Goal: Task Accomplishment & Management: Complete application form

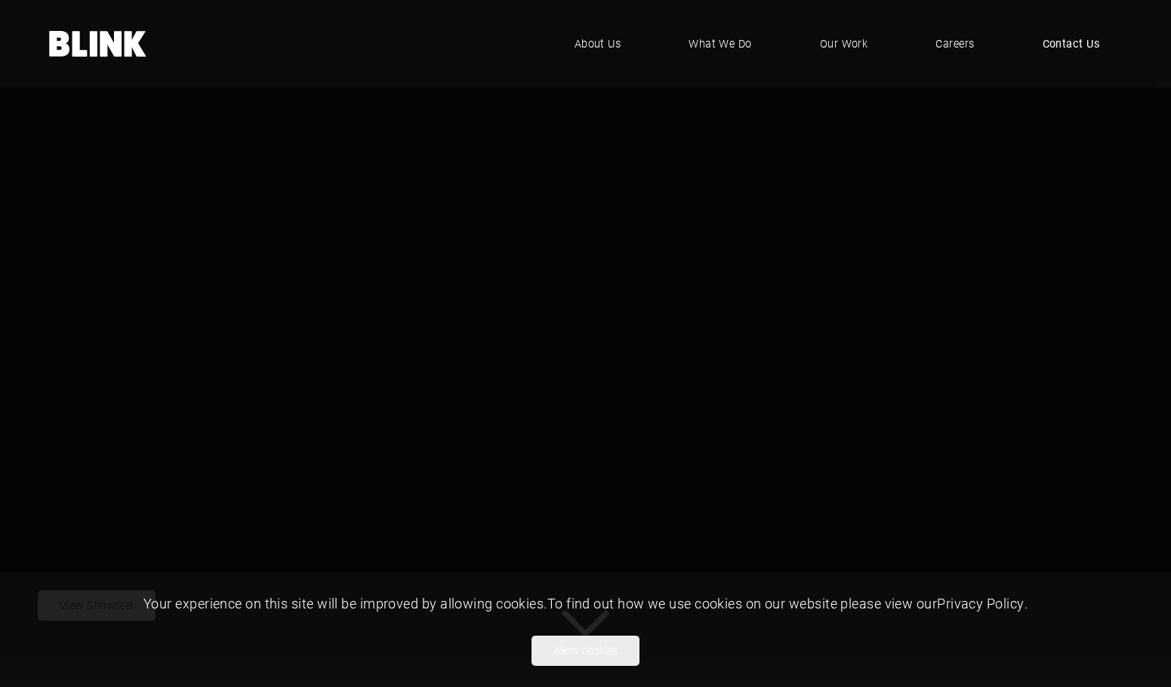
click at [1074, 40] on span "Contact Us" at bounding box center [1070, 43] width 57 height 17
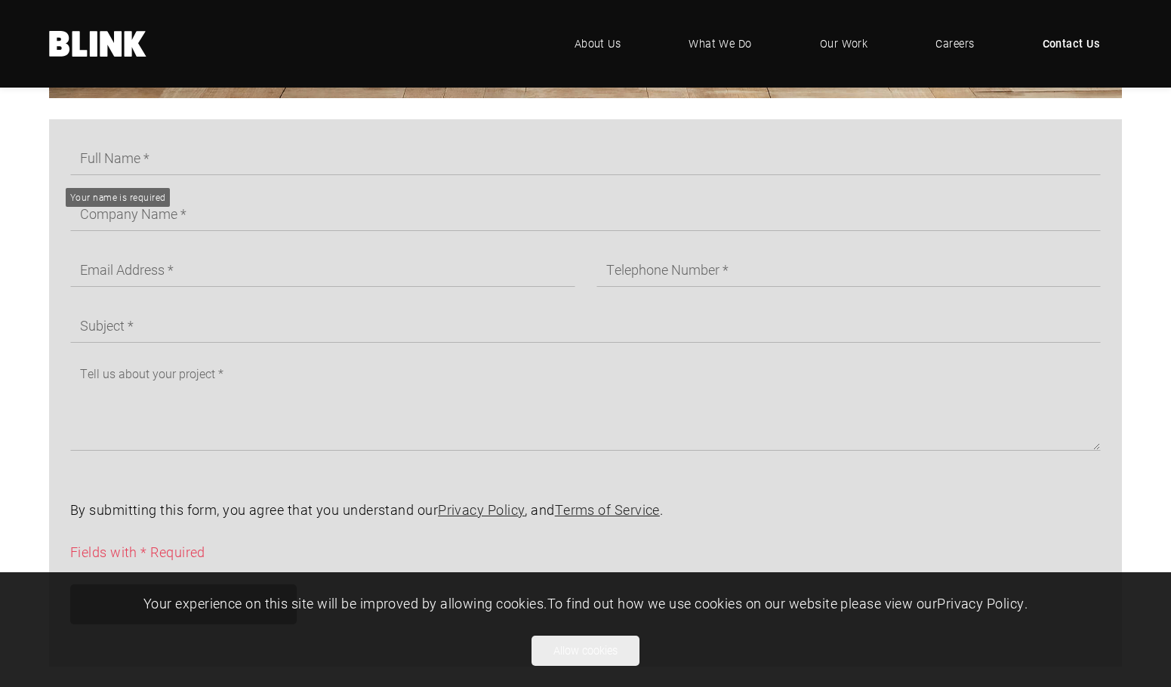
scroll to position [830, 0]
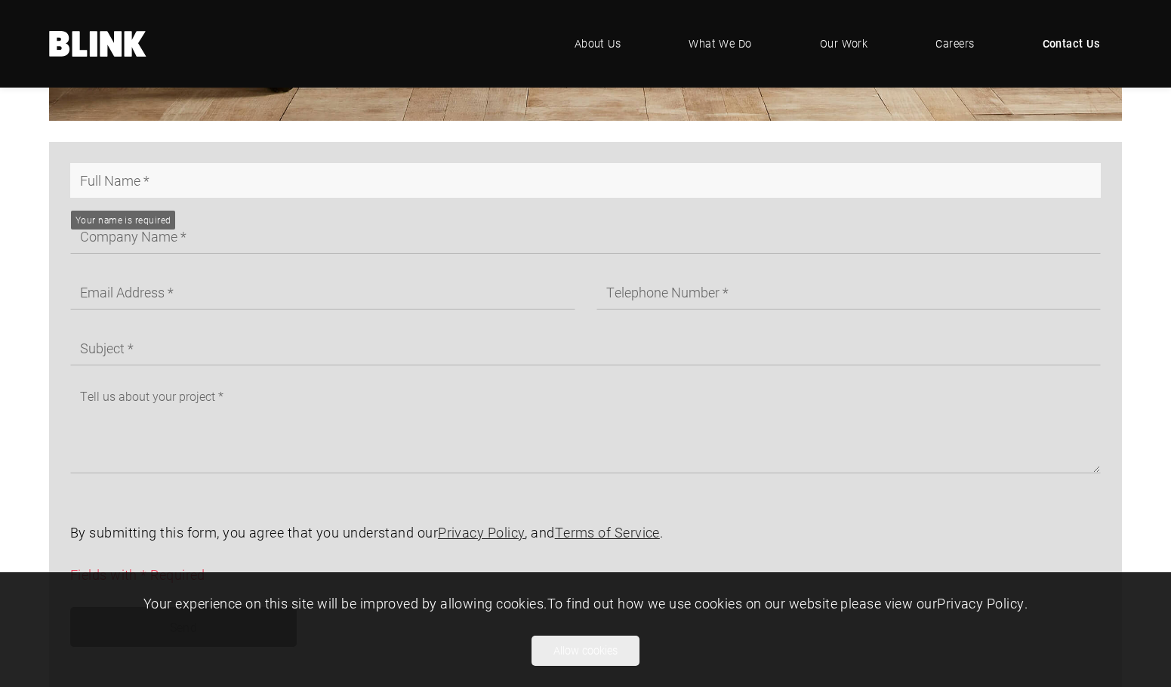
click at [168, 189] on input "text" at bounding box center [585, 180] width 1030 height 35
type input "[PERSON_NAME]"
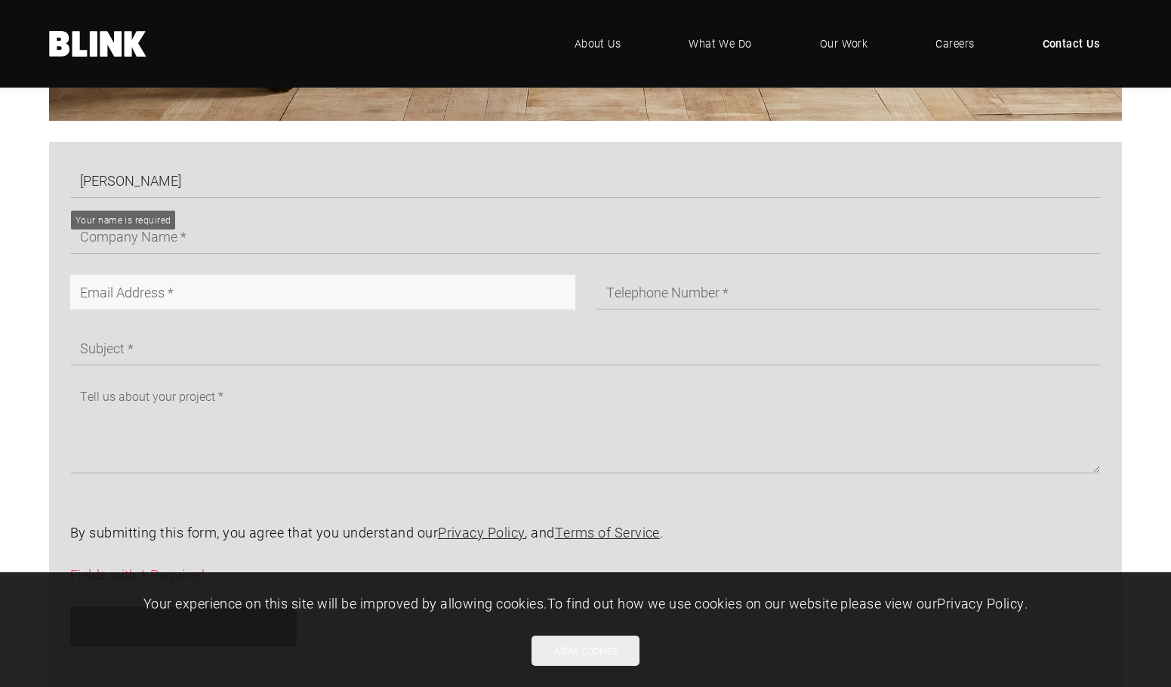
type input "[EMAIL_ADDRESS][DOMAIN_NAME]"
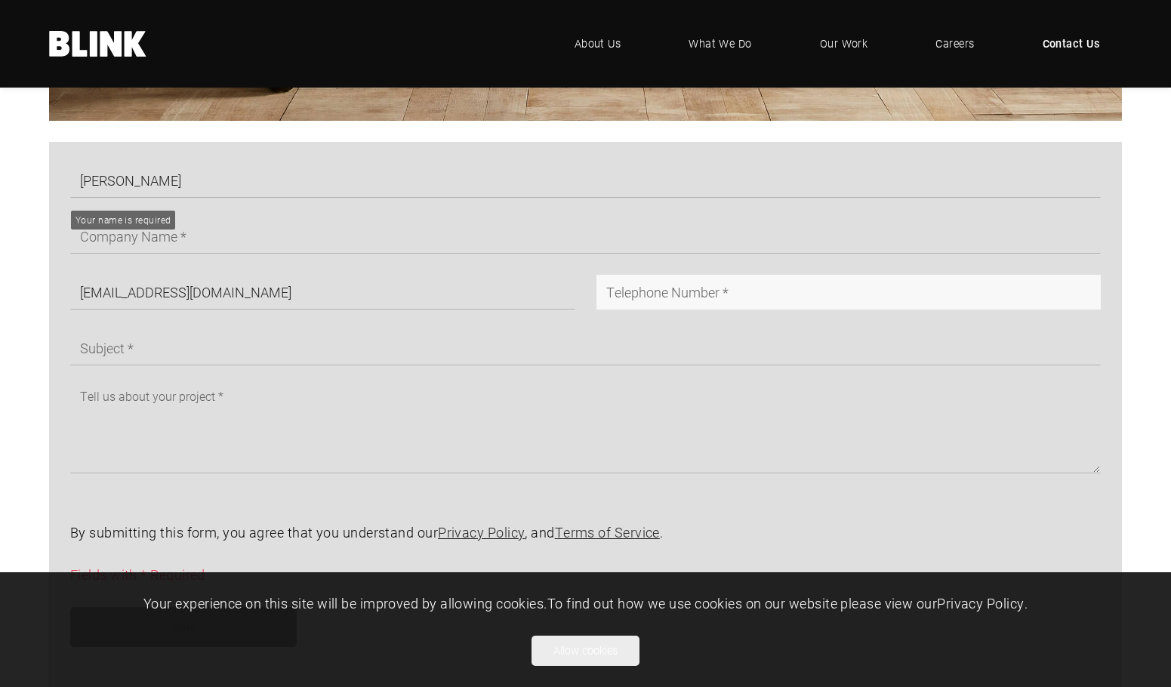
type input "01761711543"
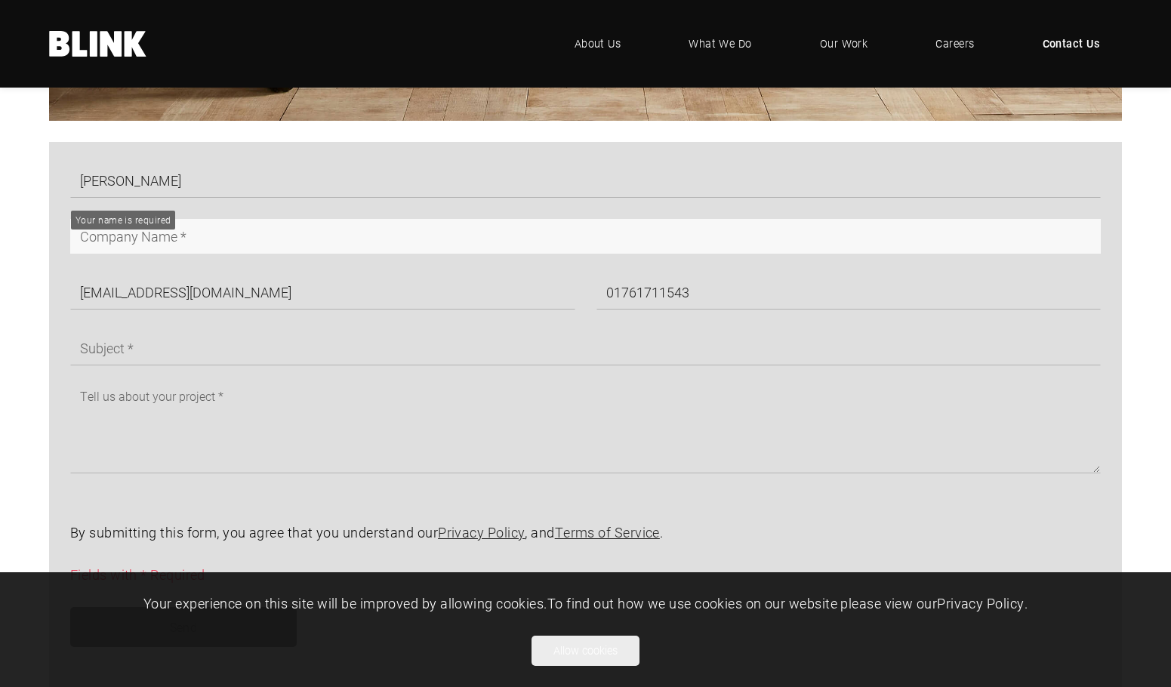
click at [195, 232] on input "text" at bounding box center [585, 236] width 1030 height 35
click at [180, 238] on input "text" at bounding box center [585, 236] width 1030 height 35
type input "Silopath"
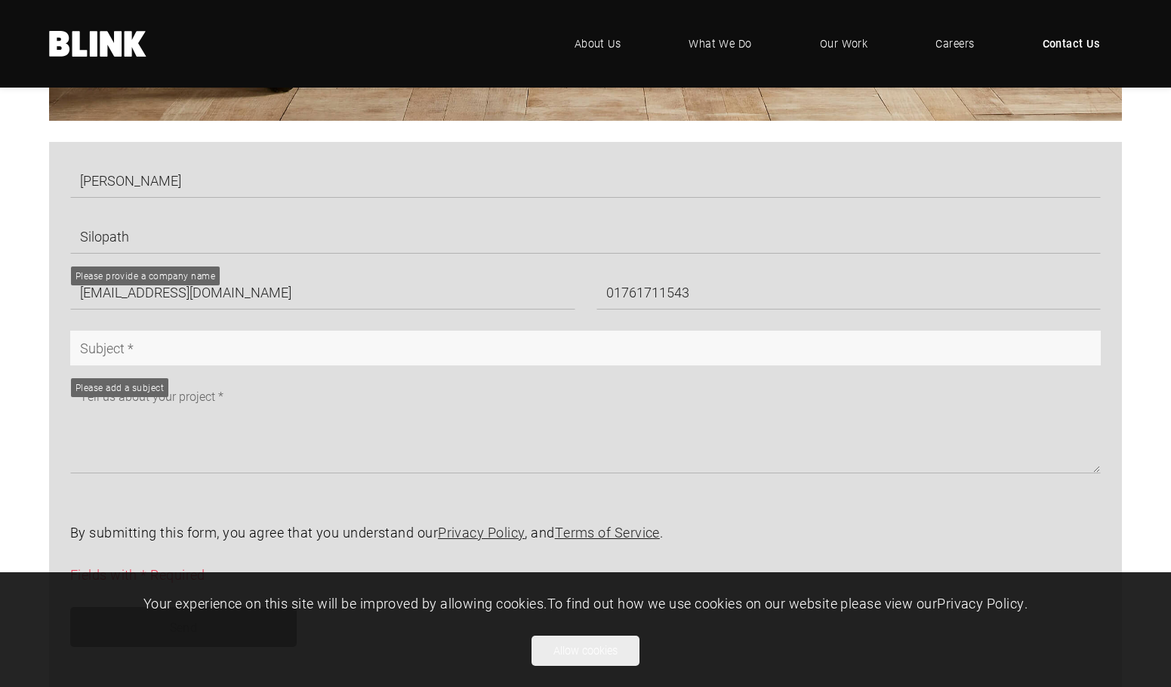
click at [171, 365] on input "text" at bounding box center [585, 348] width 1030 height 35
type input "Get 35% OFF on 100% Handmade Expert Photo Editing"
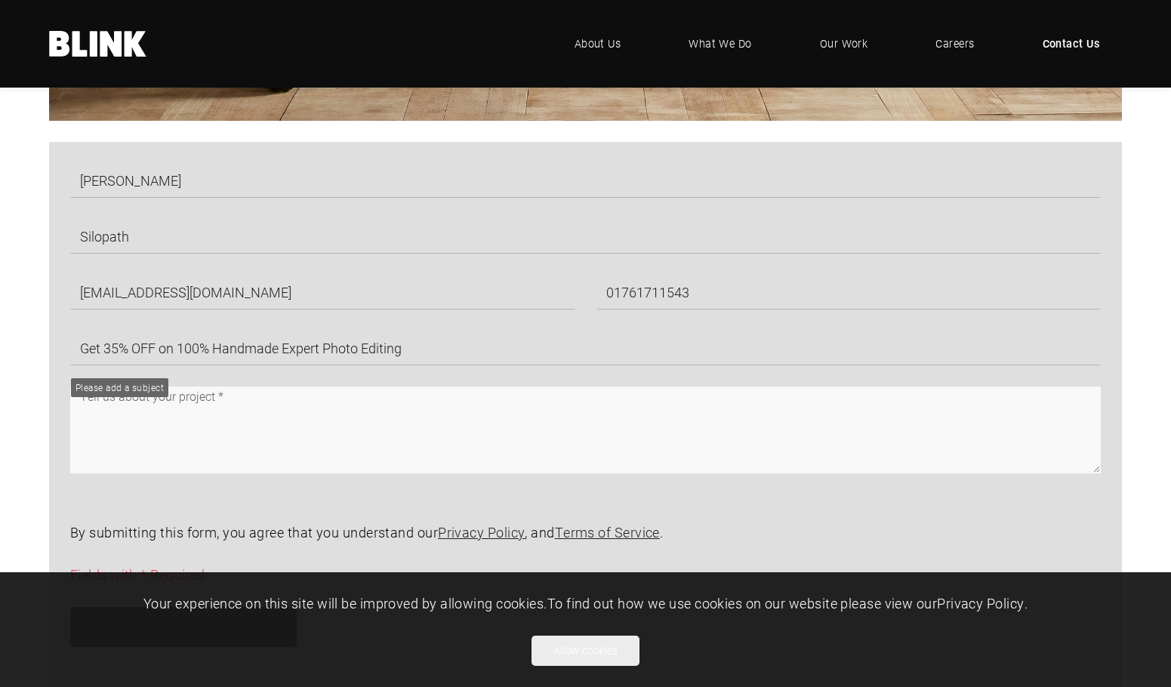
click at [215, 426] on textarea at bounding box center [585, 429] width 1030 height 87
paste textarea "I hope this message finds you well. My name is [PERSON_NAME], and I am the Busi…"
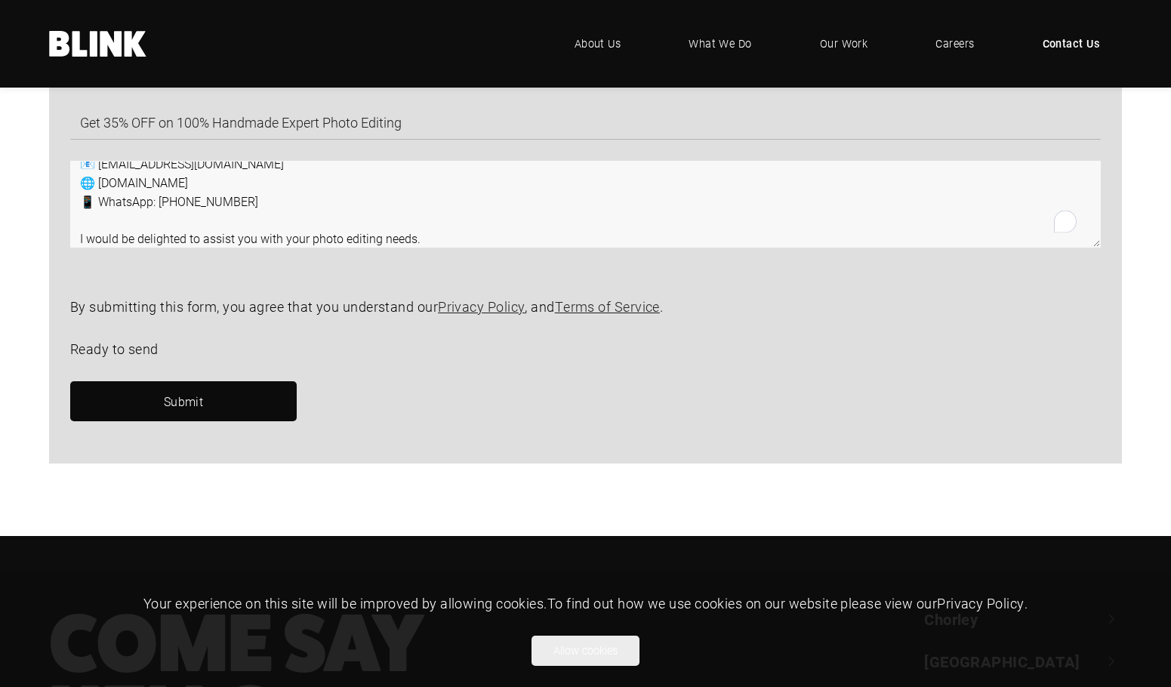
scroll to position [1057, 0]
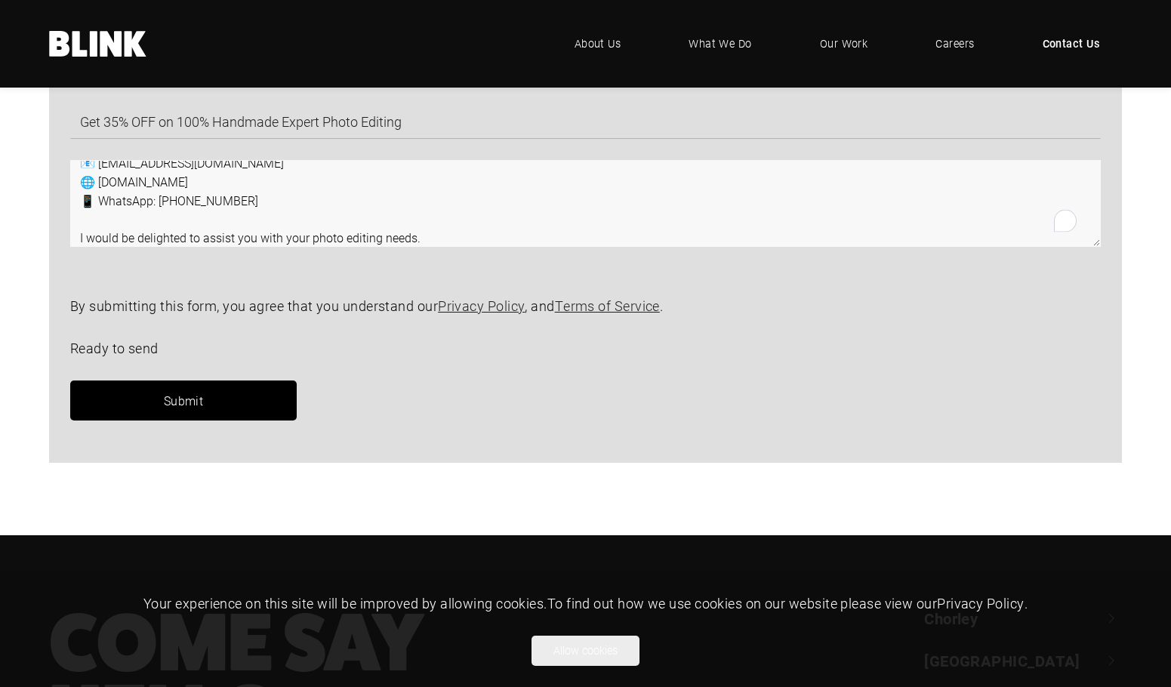
type textarea "I hope this message finds you well. My name is [PERSON_NAME], and I am the Busi…"
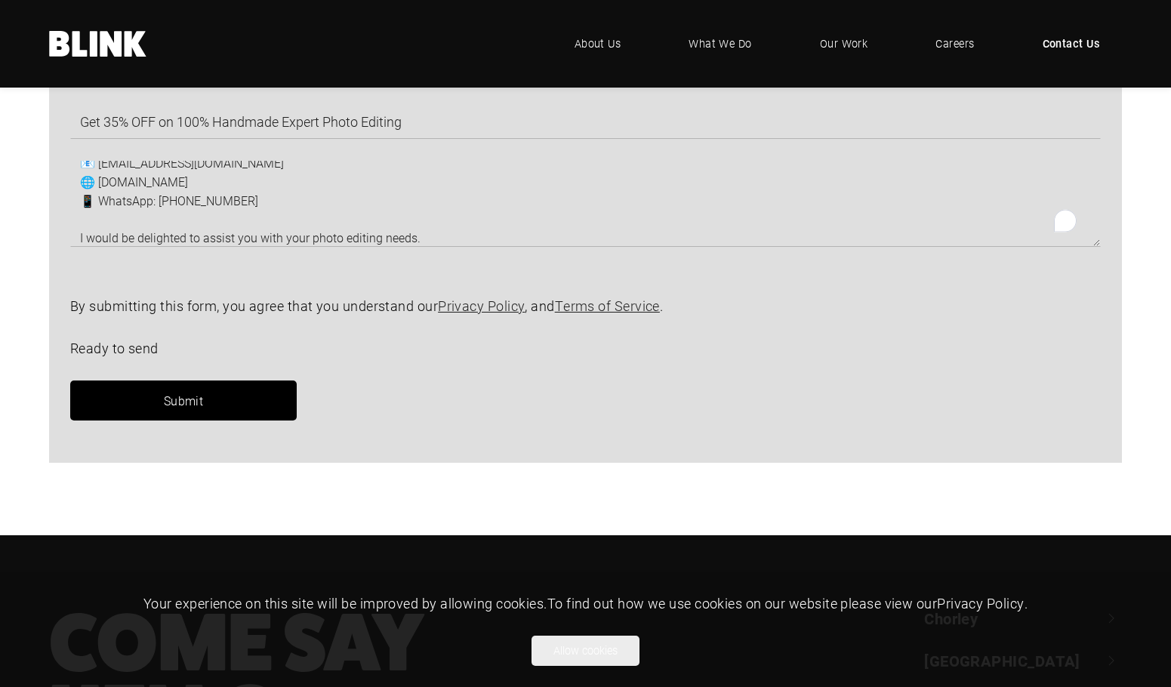
click at [174, 405] on span "Submit" at bounding box center [184, 401] width 40 height 16
